Goal: Information Seeking & Learning: Learn about a topic

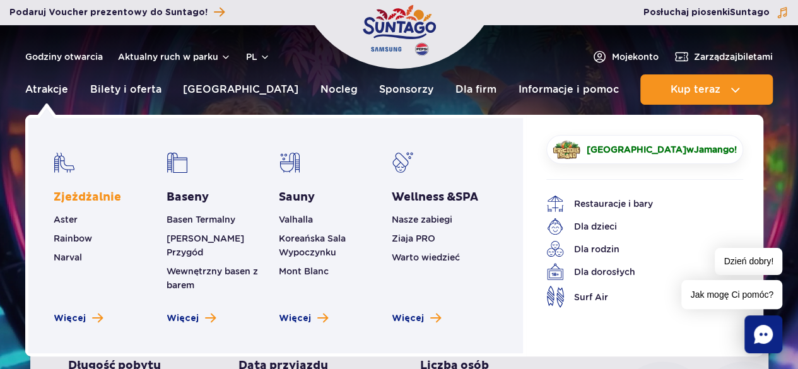
click at [78, 192] on link "Zjeżdżalnie" at bounding box center [87, 197] width 67 height 15
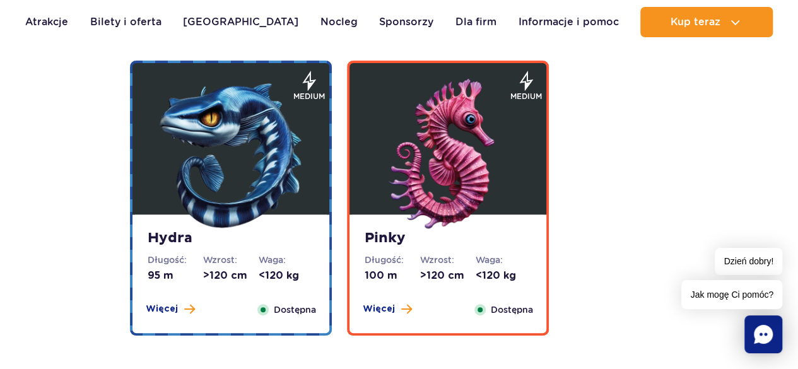
scroll to position [2522, 0]
click at [251, 194] on img at bounding box center [230, 154] width 151 height 151
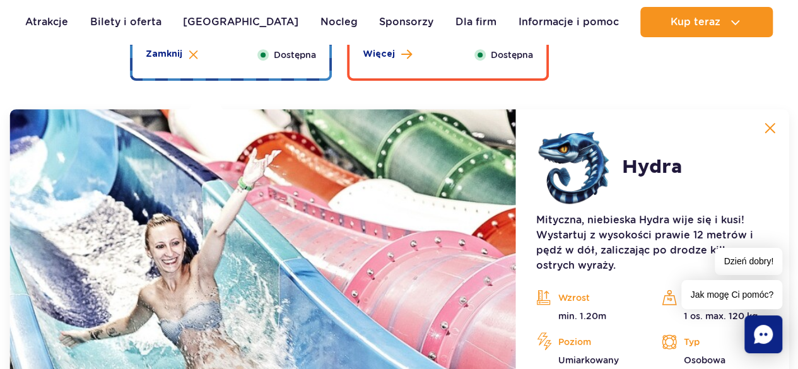
scroll to position [2809, 0]
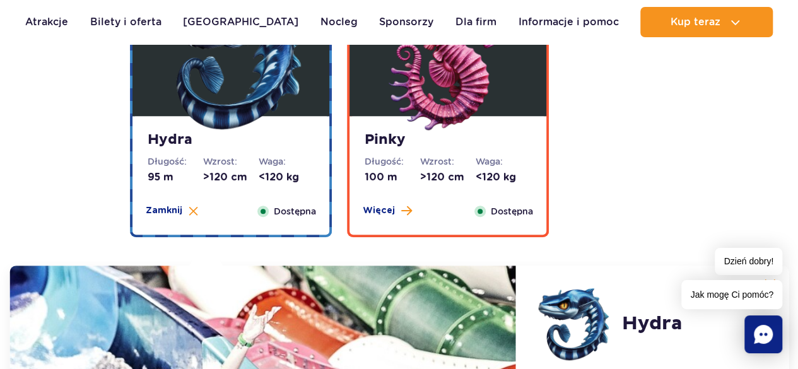
click at [449, 127] on img at bounding box center [447, 55] width 151 height 151
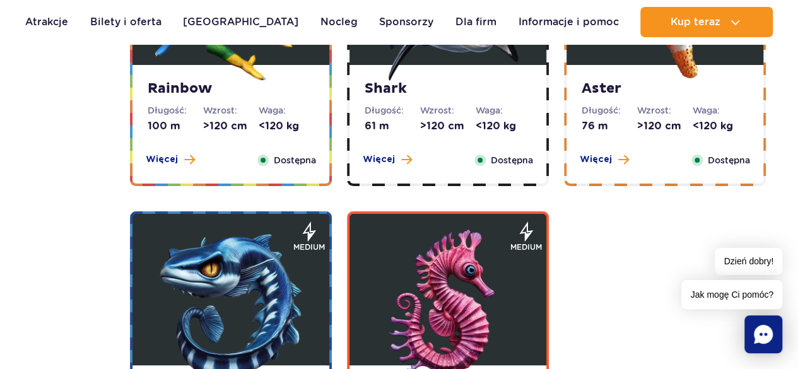
scroll to position [2305, 0]
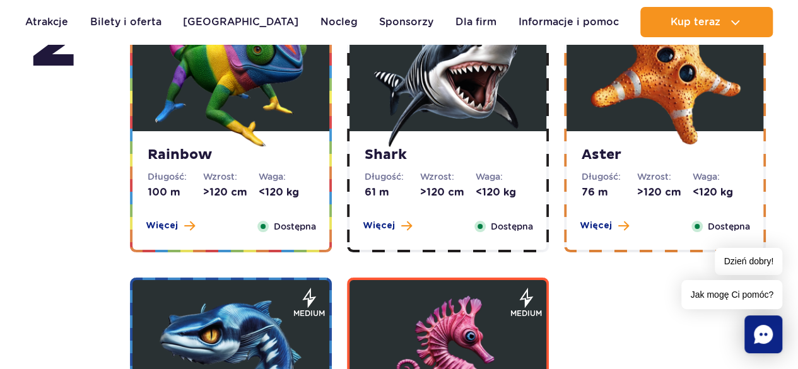
click at [209, 132] on img at bounding box center [230, 71] width 151 height 151
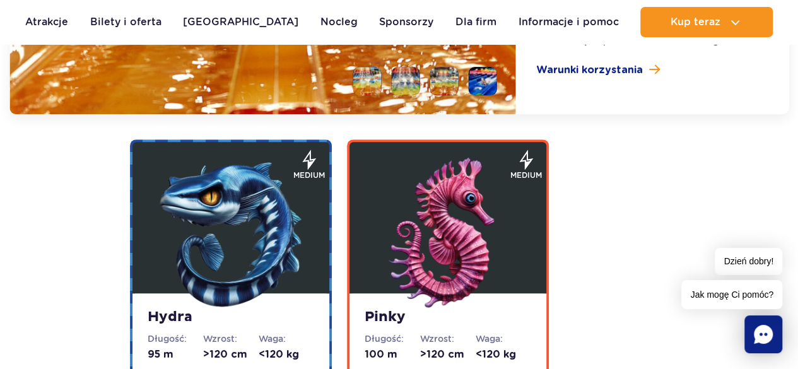
scroll to position [2635, 0]
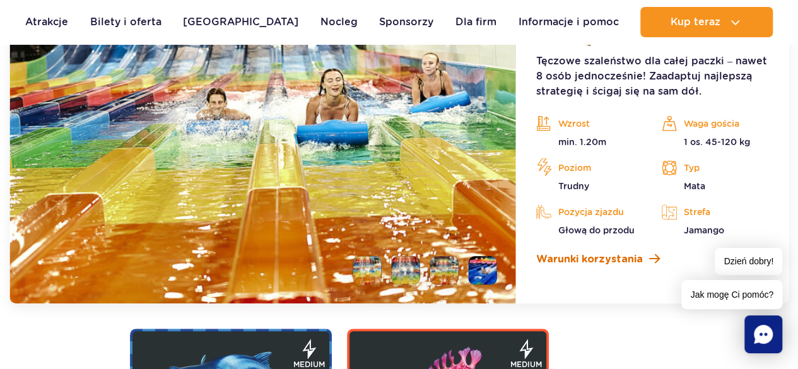
click at [593, 257] on span "Warunki korzystania" at bounding box center [589, 259] width 107 height 15
